Goal: Navigation & Orientation: Find specific page/section

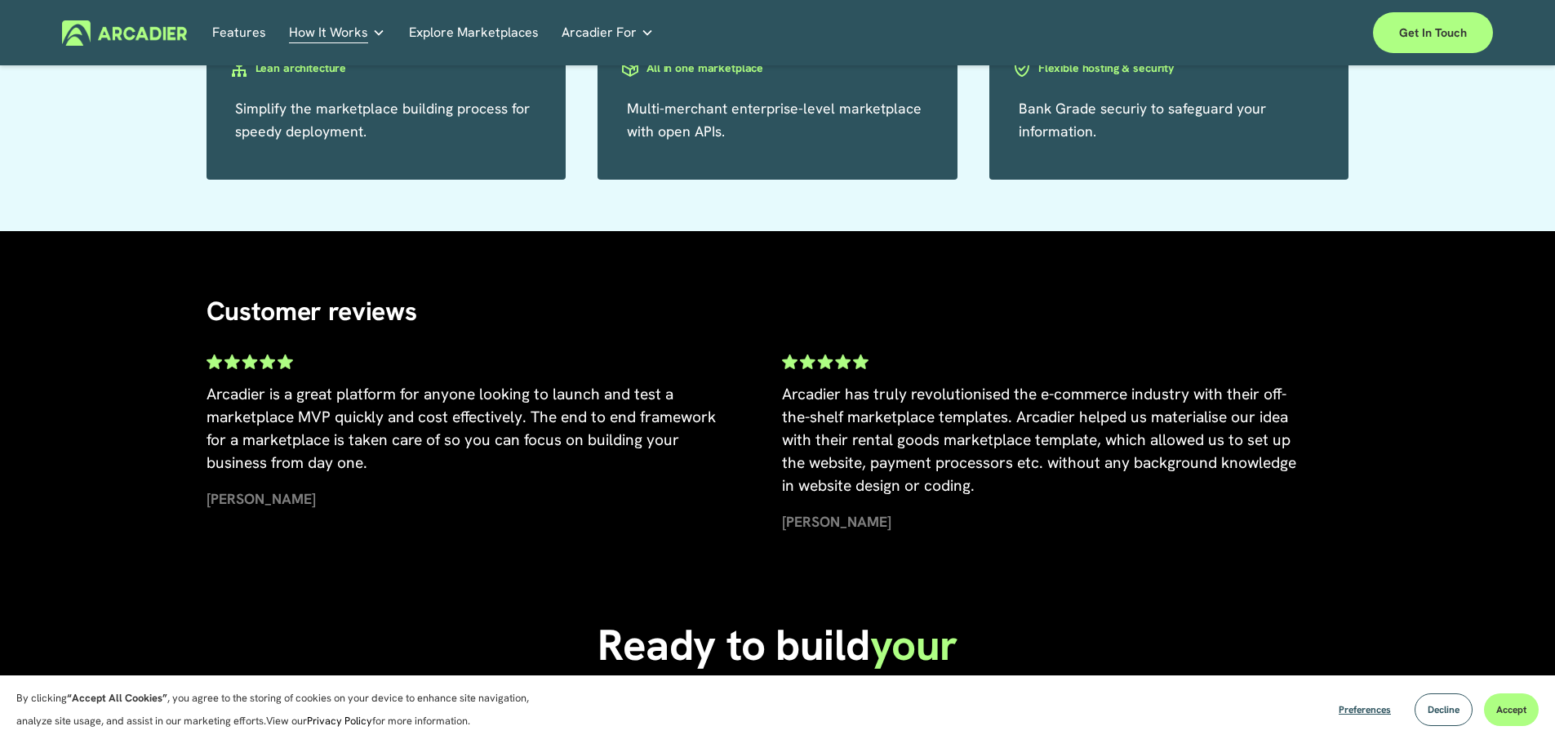
scroll to position [3486, 0]
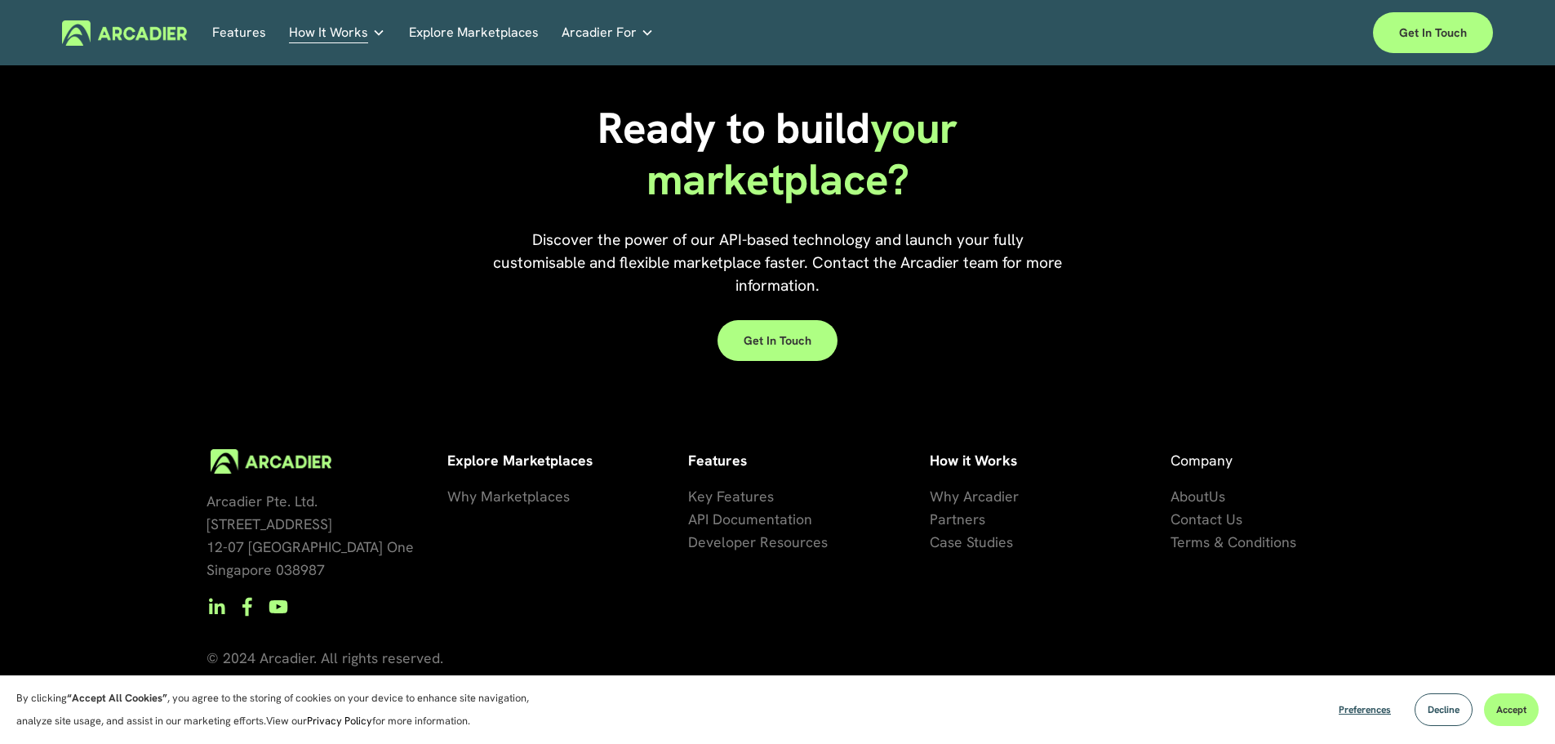
click at [1439, 706] on span "Decline" at bounding box center [1444, 709] width 32 height 13
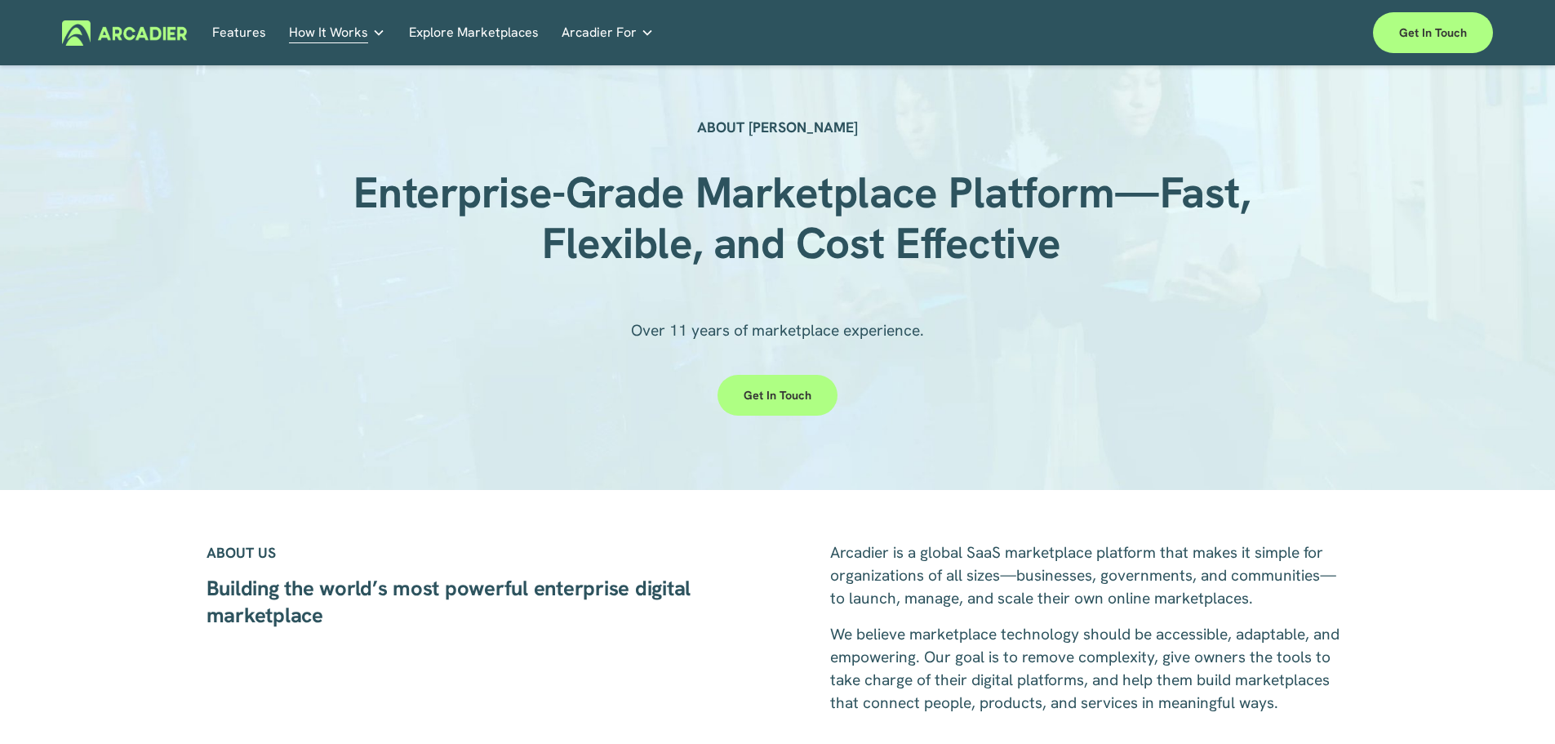
scroll to position [0, 0]
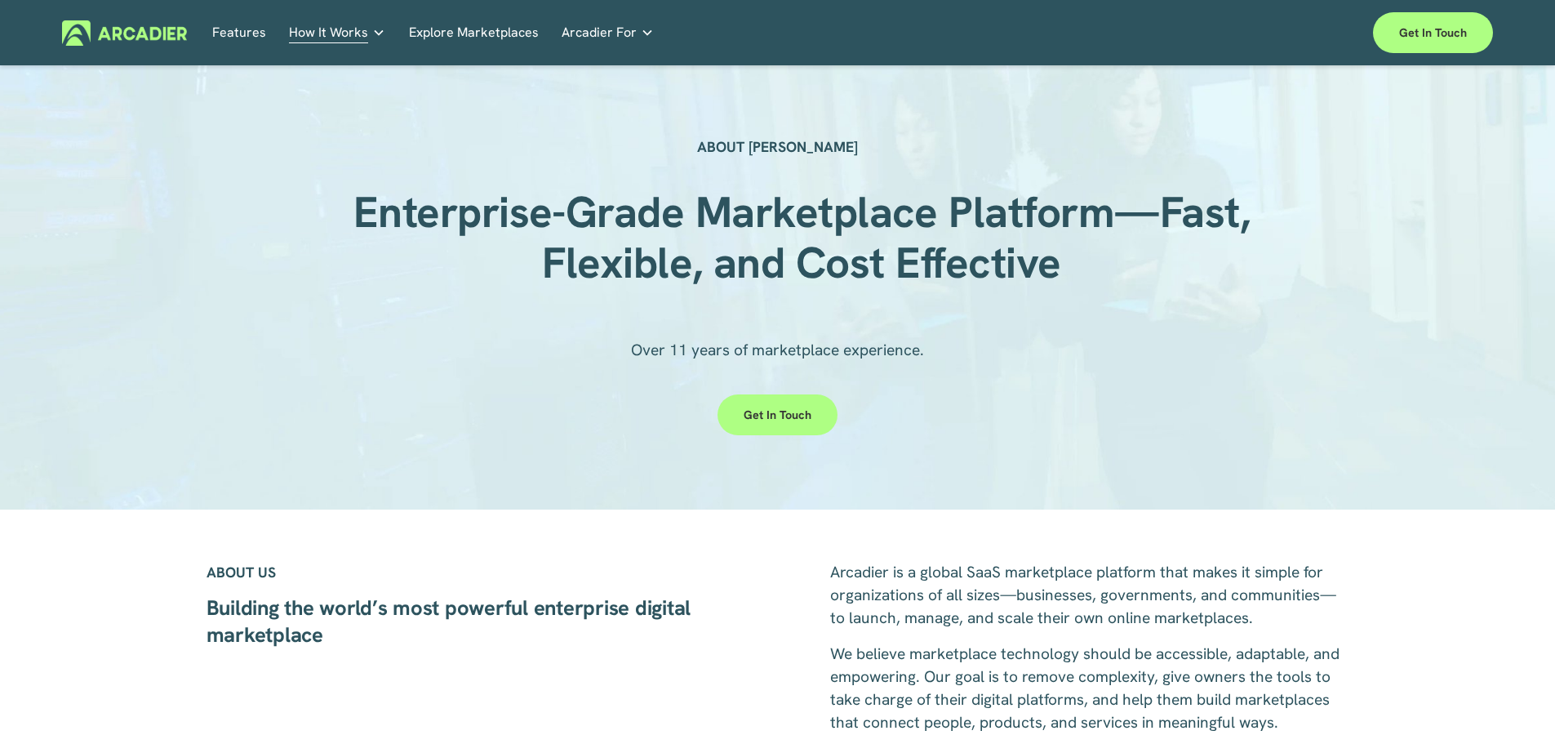
click at [450, 32] on link "Explore Marketplaces" at bounding box center [474, 32] width 130 height 25
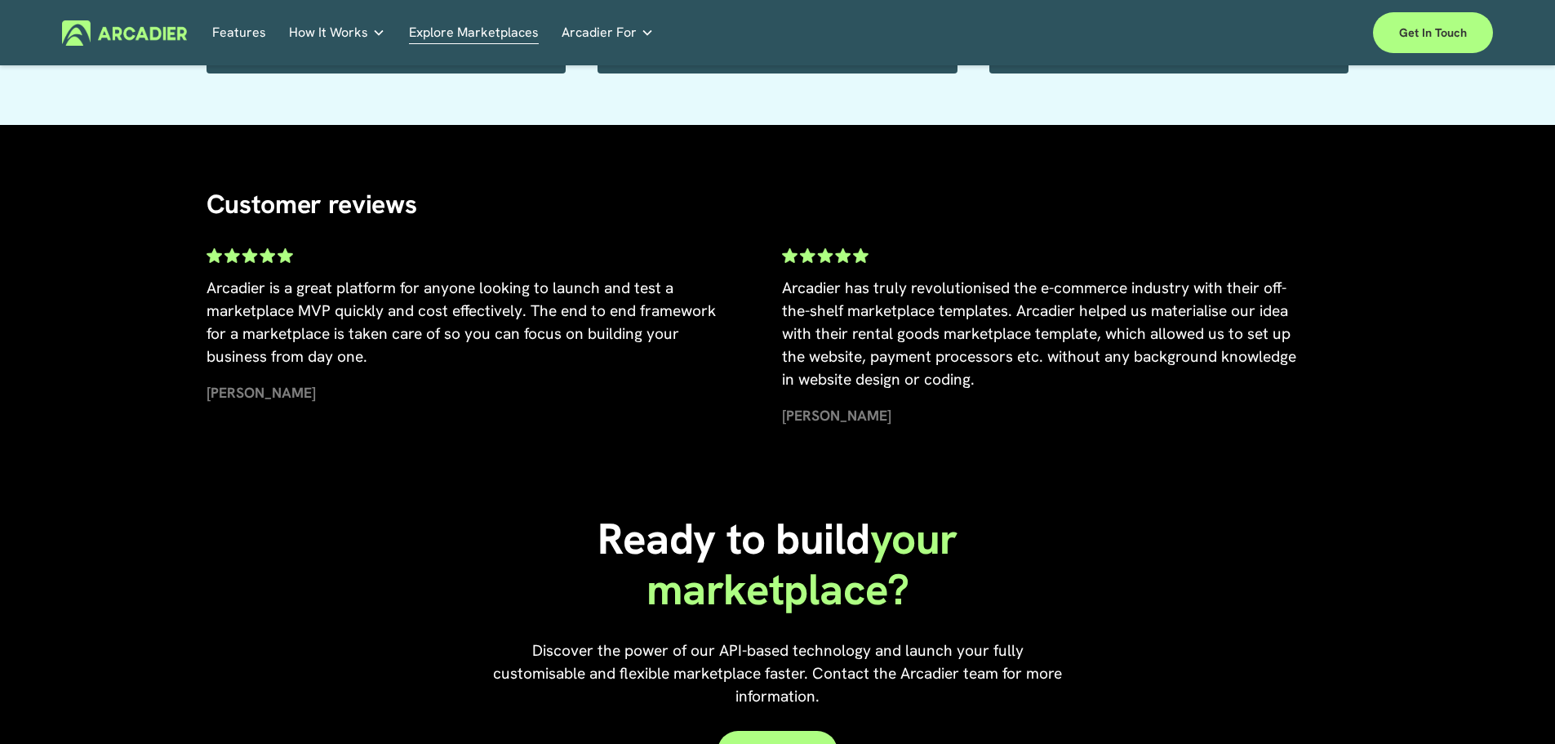
scroll to position [3735, 0]
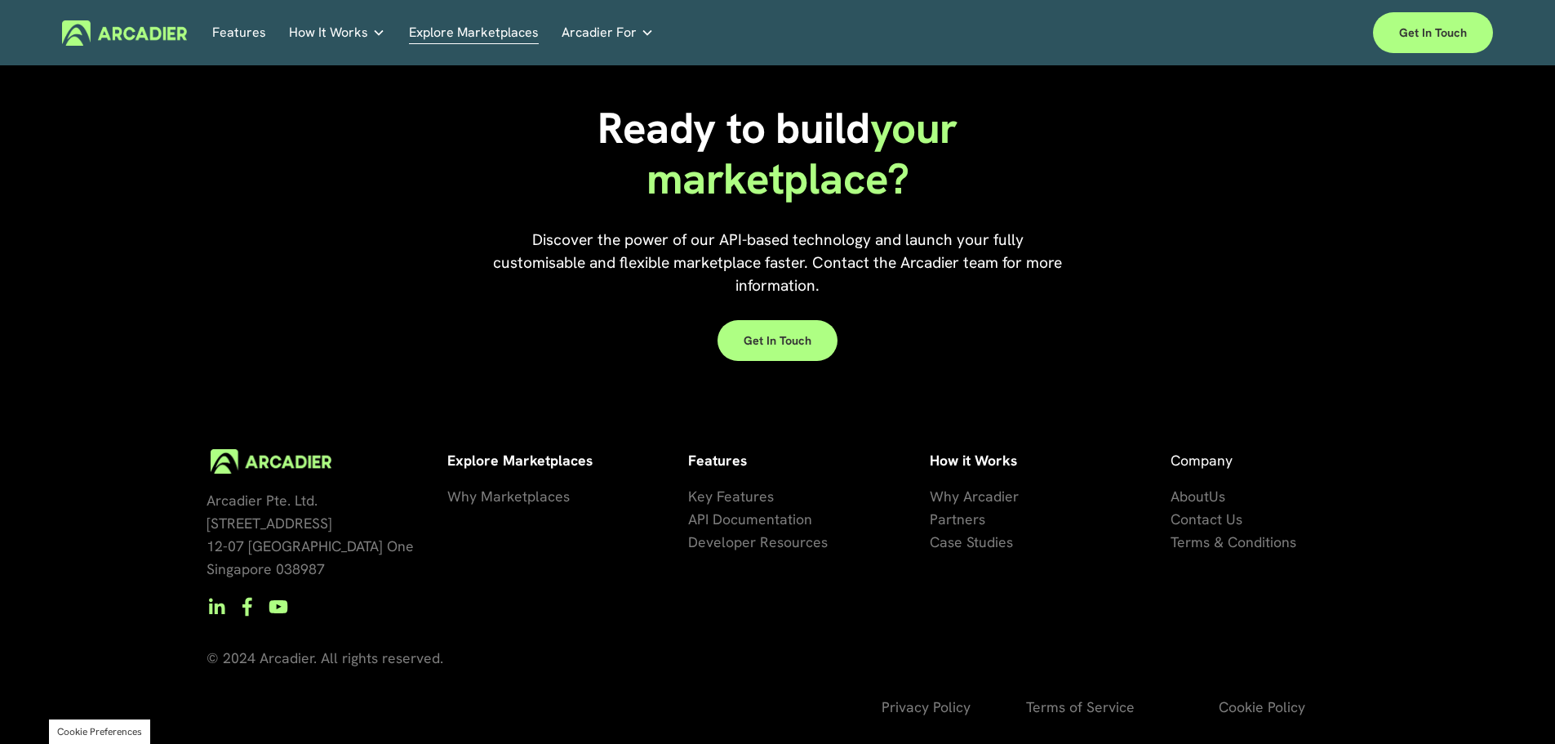
click at [759, 494] on span "Key Features" at bounding box center [731, 495] width 86 height 19
